Goal: Entertainment & Leisure: Consume media (video, audio)

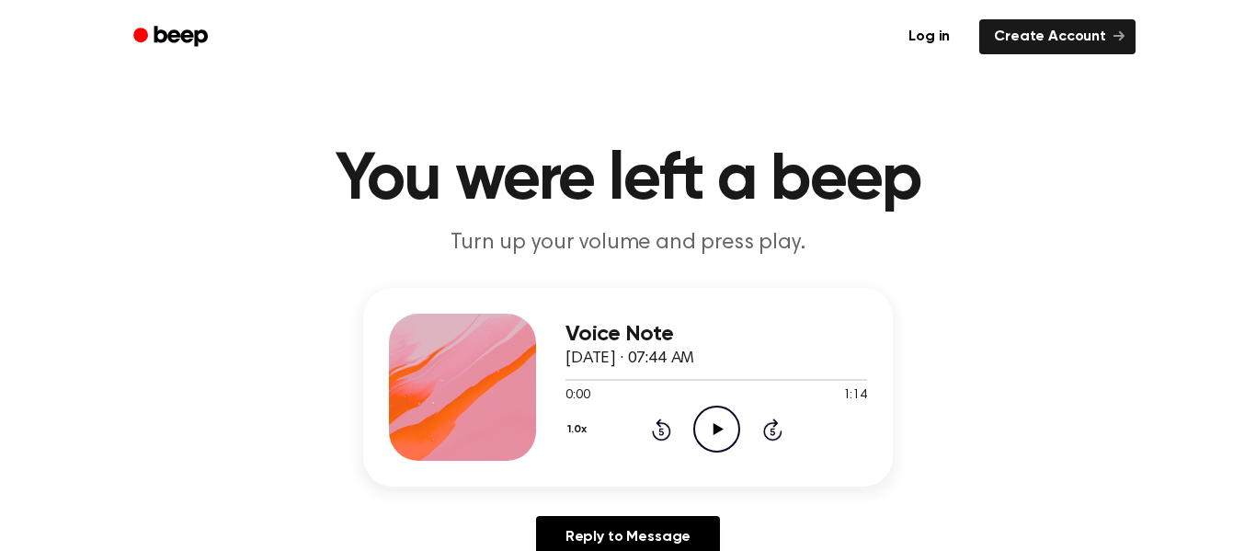
click at [716, 433] on icon "Play Audio" at bounding box center [716, 429] width 47 height 47
click at [707, 432] on icon "Pause Audio" at bounding box center [716, 429] width 47 height 47
click at [722, 427] on icon "Play Audio" at bounding box center [716, 429] width 47 height 47
click at [722, 428] on icon "Pause Audio" at bounding box center [716, 429] width 47 height 47
click at [720, 427] on icon "Play Audio" at bounding box center [716, 429] width 47 height 47
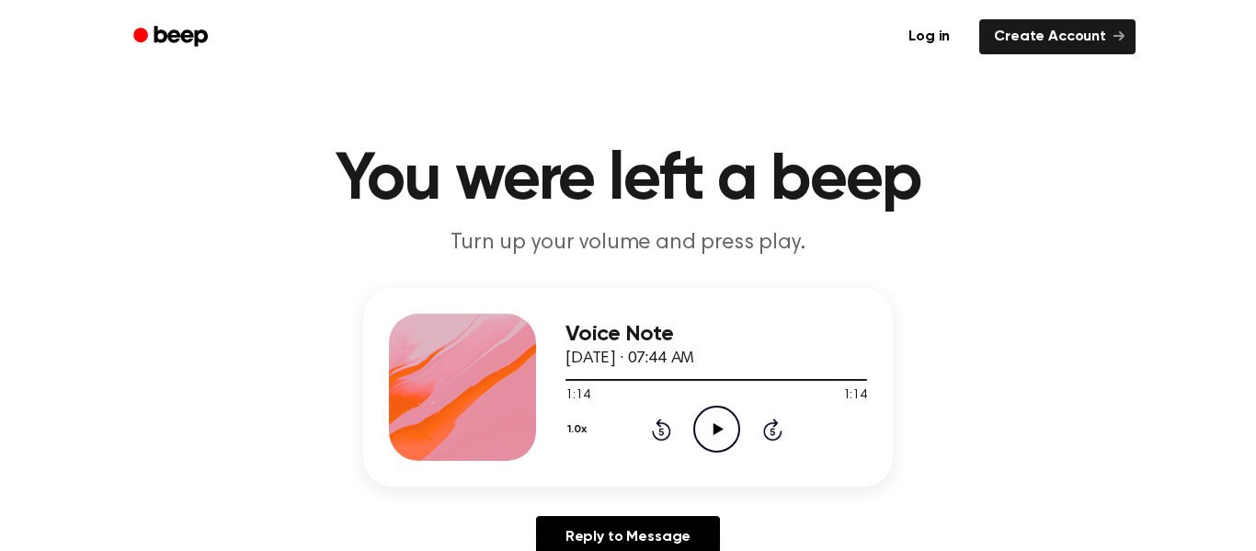
click at [720, 427] on icon "Play Audio" at bounding box center [716, 429] width 47 height 47
click at [718, 430] on icon at bounding box center [718, 429] width 10 height 12
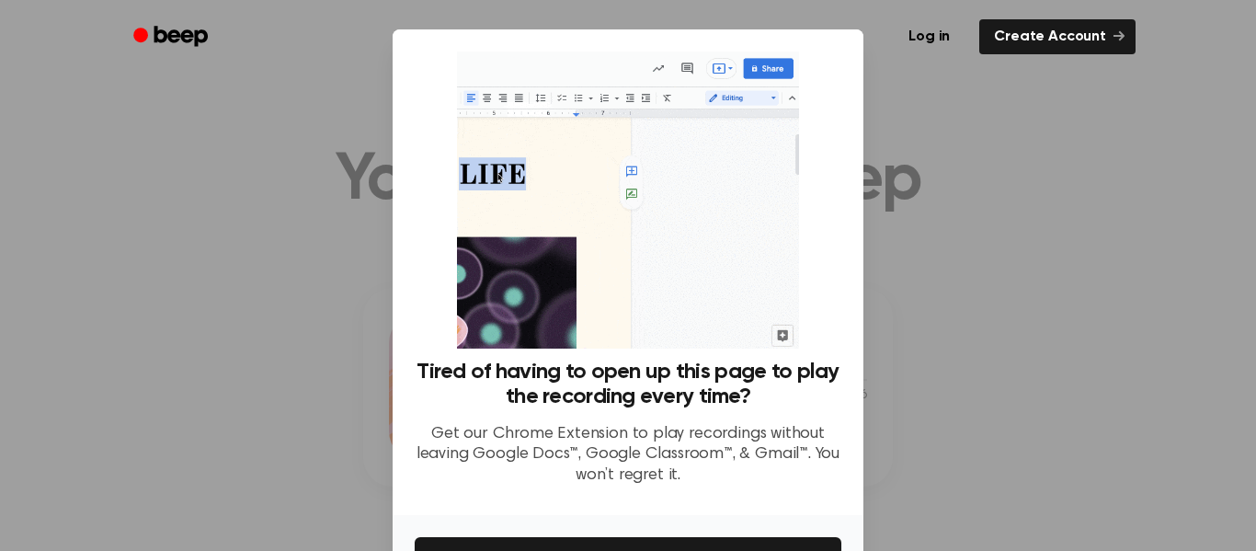
click at [924, 233] on div at bounding box center [628, 275] width 1256 height 551
click at [669, 180] on img at bounding box center [627, 200] width 341 height 297
click at [690, 225] on img at bounding box center [627, 200] width 341 height 297
click at [687, 213] on img at bounding box center [627, 200] width 341 height 297
click at [840, 268] on div "Tired of having to open up this page to play the recording every time? Get our …" at bounding box center [628, 276] width 427 height 449
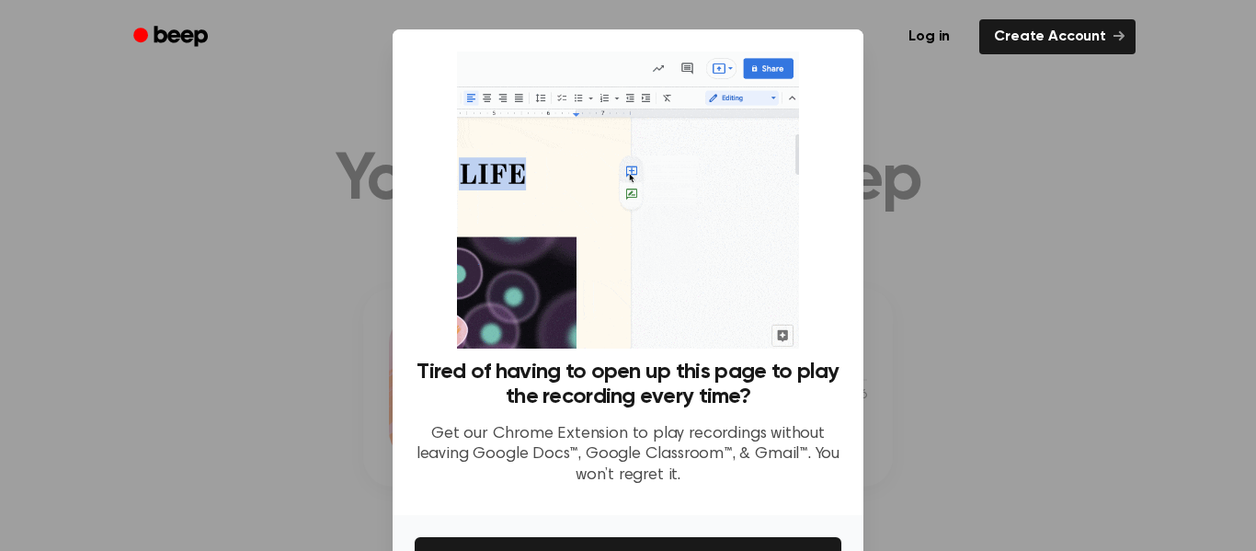
click at [708, 310] on img at bounding box center [627, 200] width 341 height 297
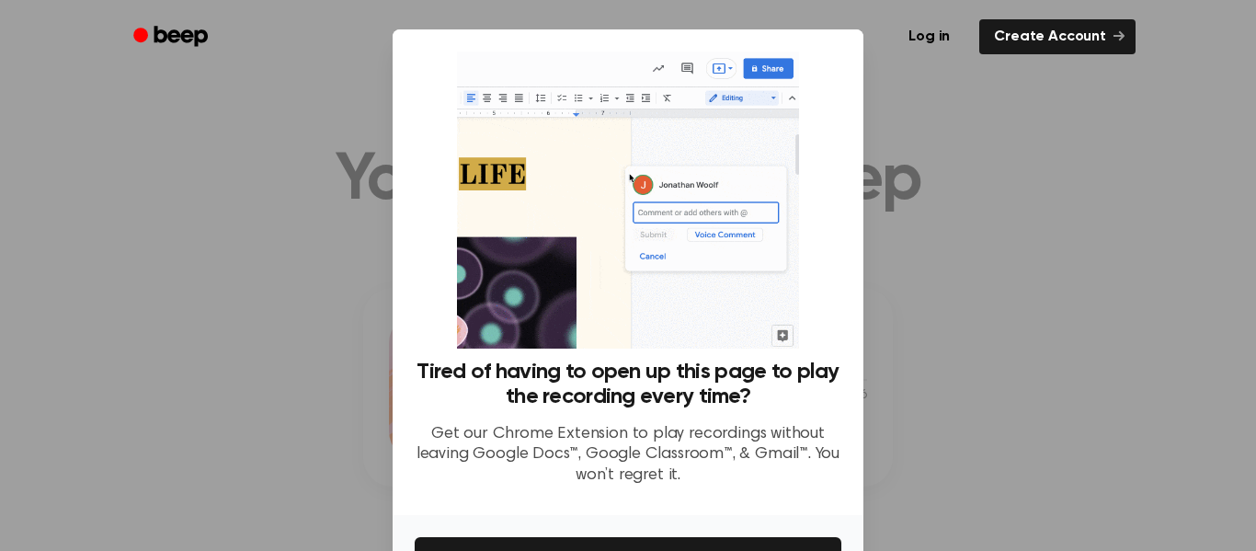
click at [74, 161] on div at bounding box center [628, 275] width 1256 height 551
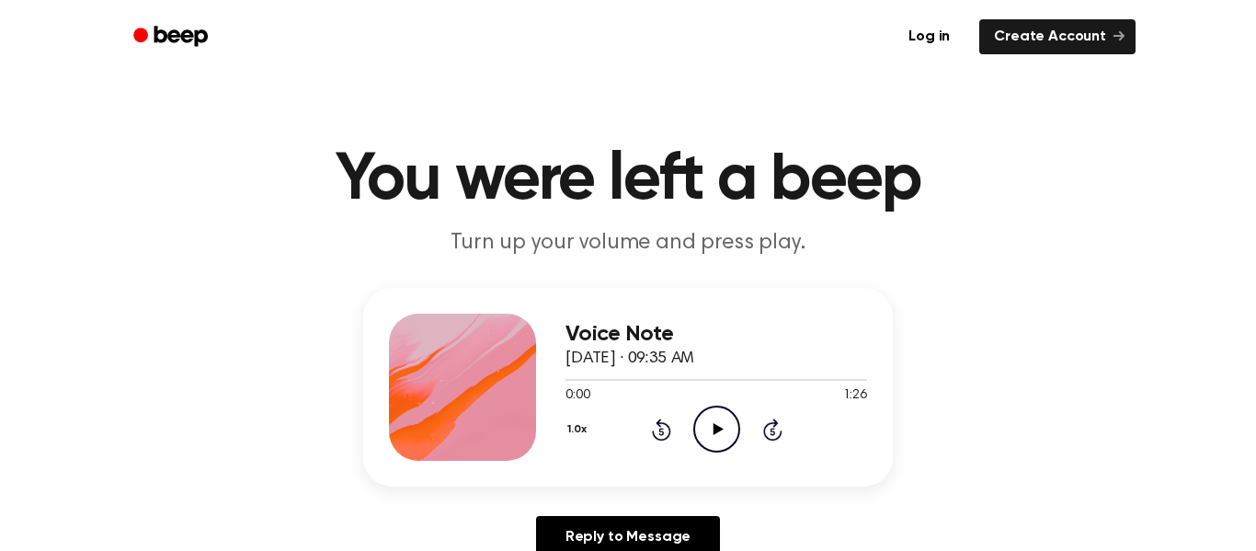
click at [712, 434] on icon "Play Audio" at bounding box center [716, 429] width 47 height 47
drag, startPoint x: 780, startPoint y: 387, endPoint x: 739, endPoint y: 379, distance: 41.3
click at [739, 379] on div "1:25 1:26 Your browser does not support the [object Object] element." at bounding box center [717, 389] width 302 height 34
click at [707, 421] on icon "Play Audio" at bounding box center [716, 429] width 47 height 47
click at [726, 426] on icon "Play Audio" at bounding box center [716, 429] width 47 height 47
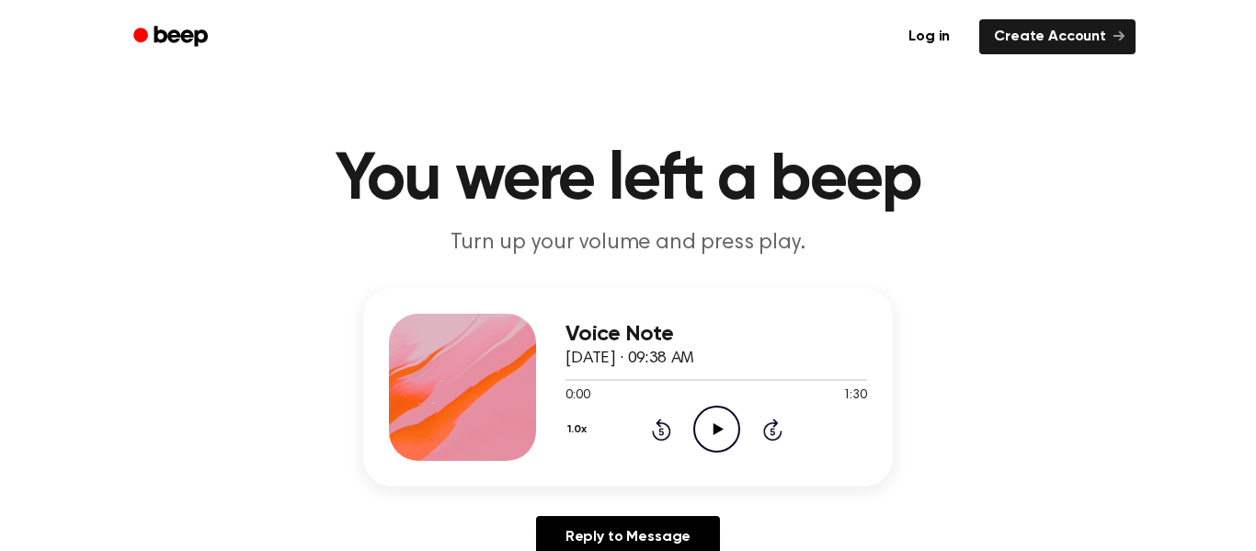
click at [727, 419] on icon "Play Audio" at bounding box center [716, 429] width 47 height 47
click at [403, 290] on div "Voice Note September 6, 2024 · 09:38 AM 1:23 1:30 Your browser does not support…" at bounding box center [628, 387] width 530 height 199
click at [700, 419] on icon "Play Audio" at bounding box center [716, 429] width 47 height 47
click at [564, 398] on div "Voice Note [DATE] · 09:40 AM 0:03 0:56 Your browser does not support the [objec…" at bounding box center [628, 387] width 530 height 199
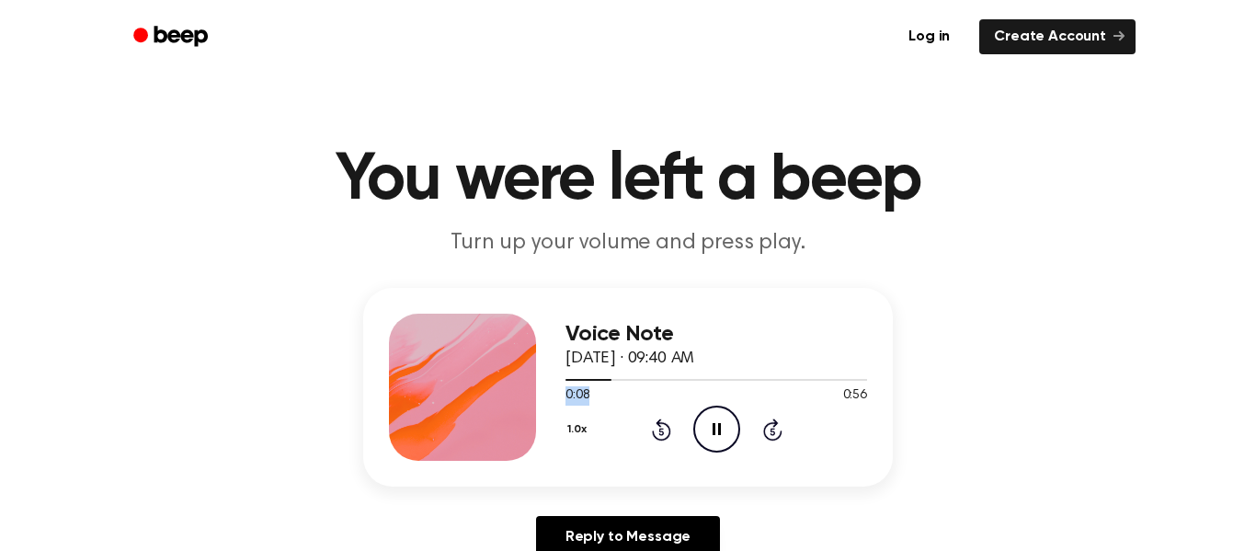
click at [600, 387] on div "0:08 0:56 Your browser does not support the [object Object] element." at bounding box center [717, 389] width 302 height 34
